Goal: Find specific page/section: Find specific page/section

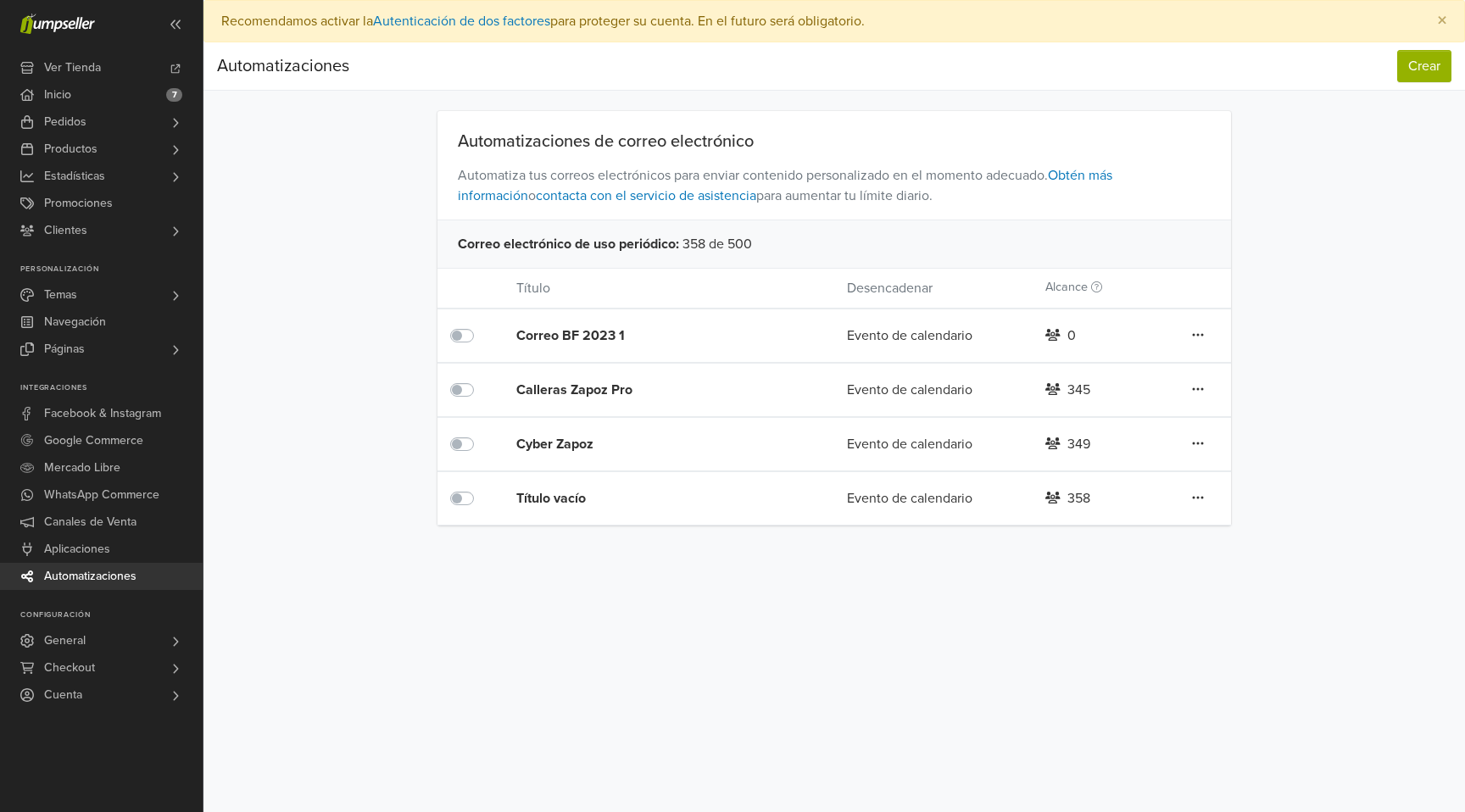
click at [559, 492] on div "Título vacío" at bounding box center [649, 499] width 265 height 21
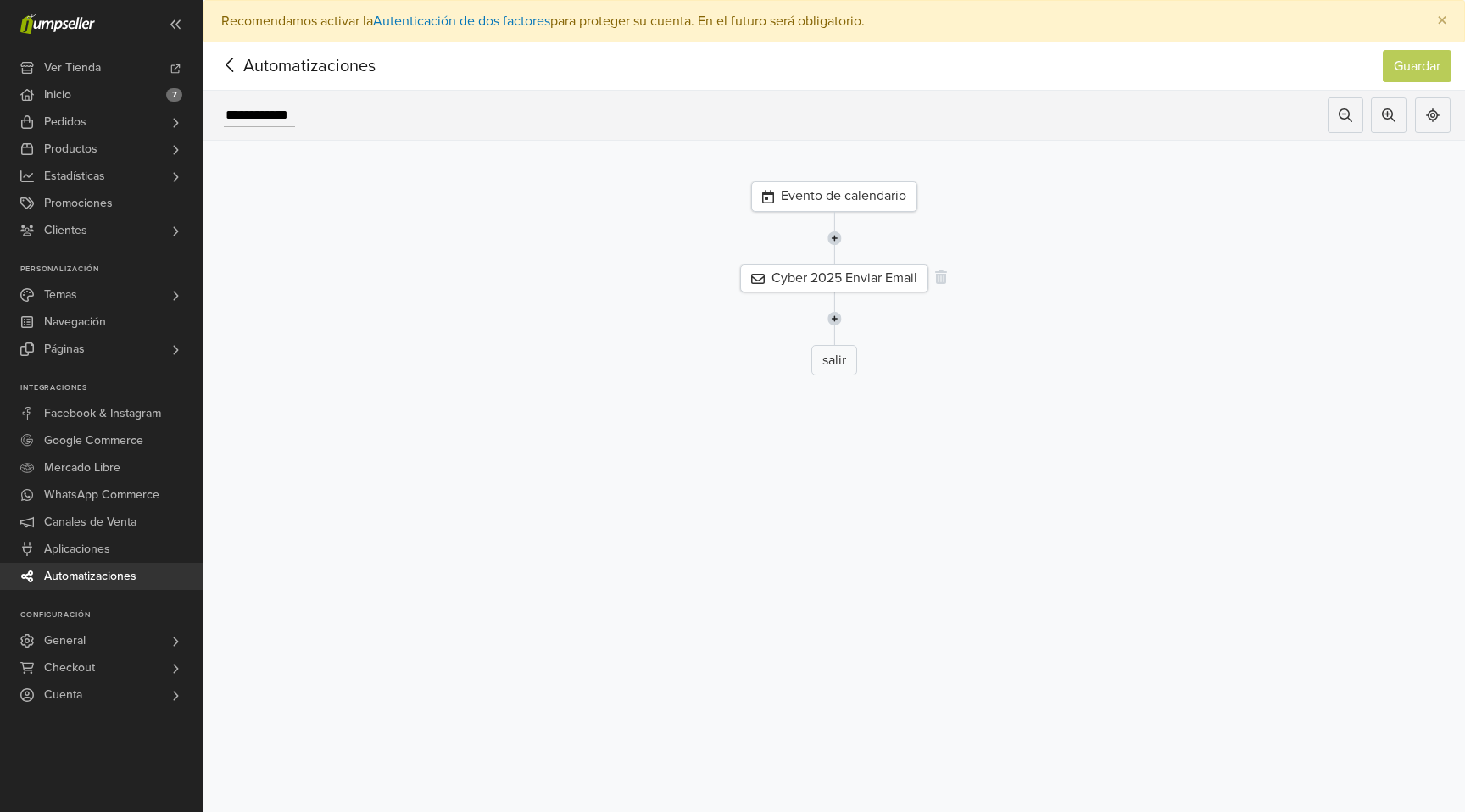
click at [849, 282] on div "Cyber 2025 Enviar Email" at bounding box center [834, 278] width 188 height 28
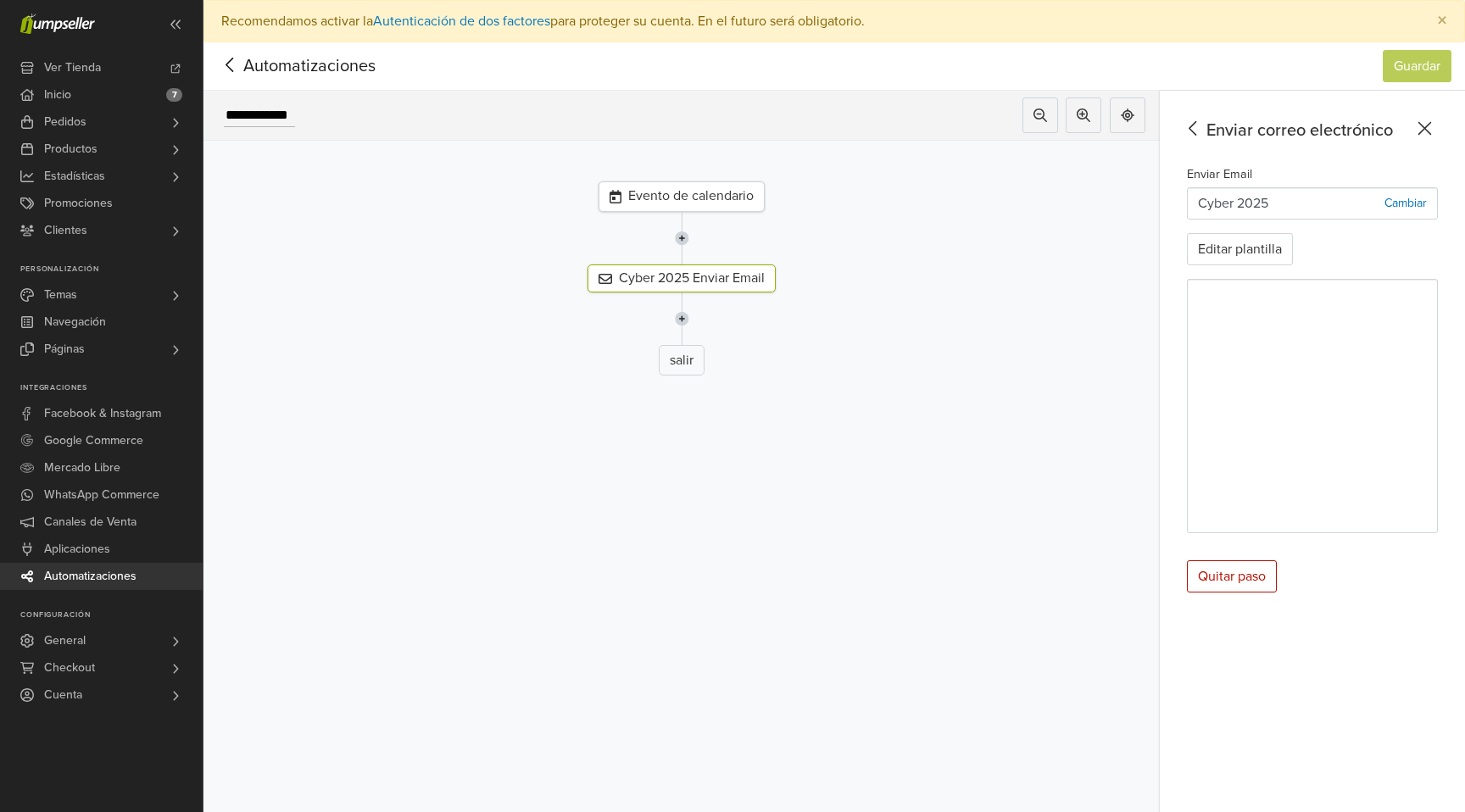
click at [231, 62] on icon at bounding box center [229, 64] width 26 height 21
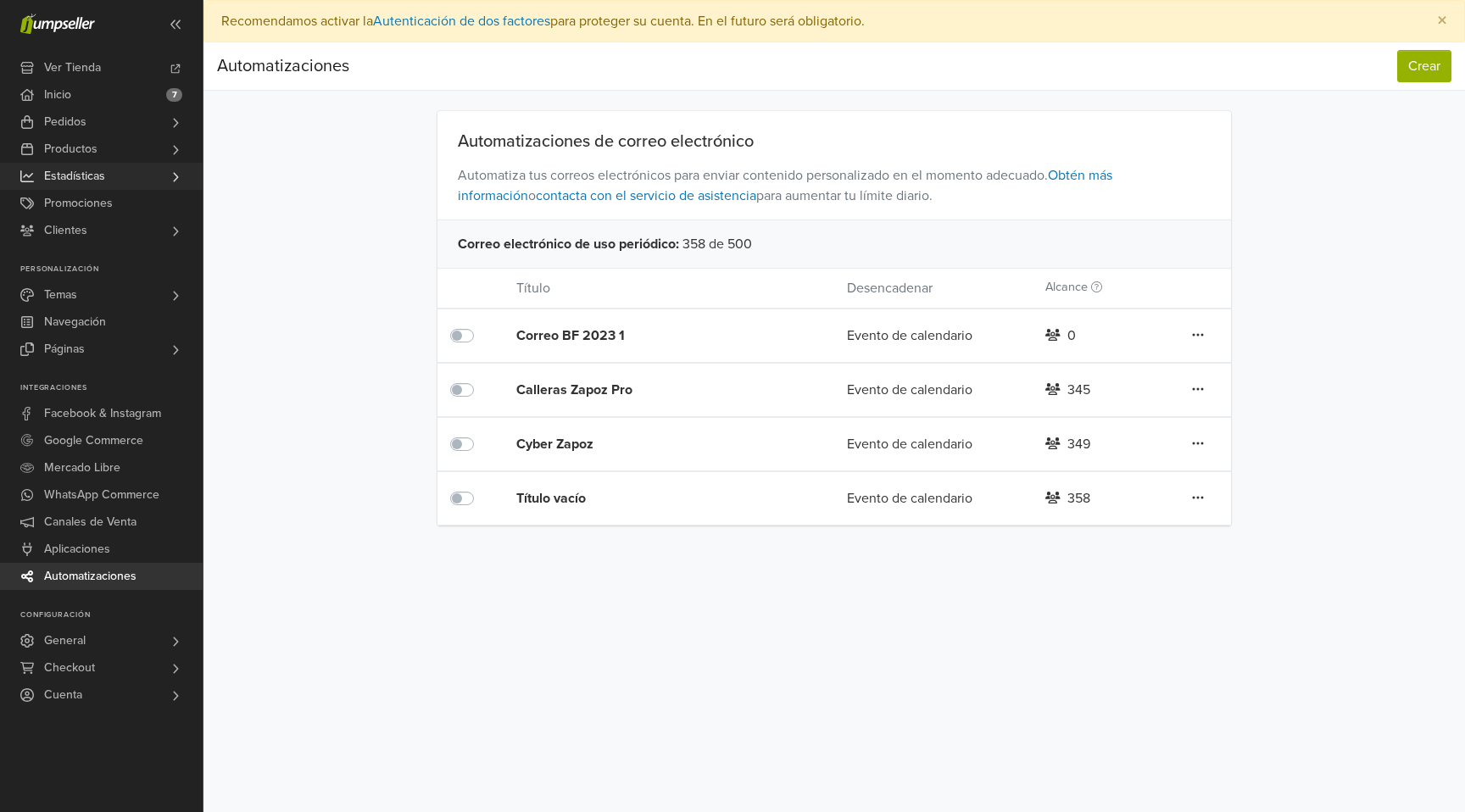
click at [103, 169] on span "Estadísticas" at bounding box center [75, 176] width 61 height 27
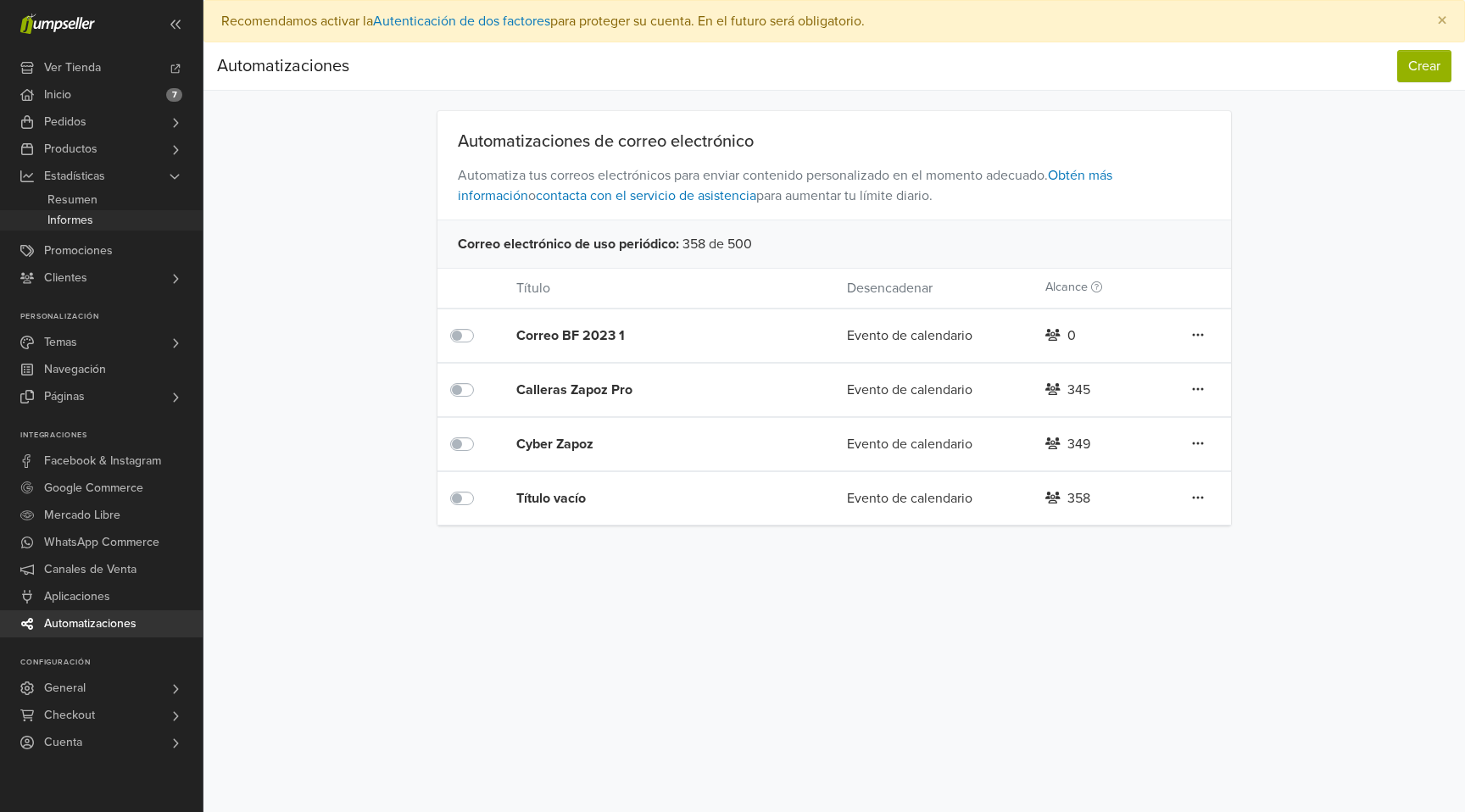
click at [96, 219] on link "Informes" at bounding box center [101, 220] width 202 height 21
